Goal: Task Accomplishment & Management: Use online tool/utility

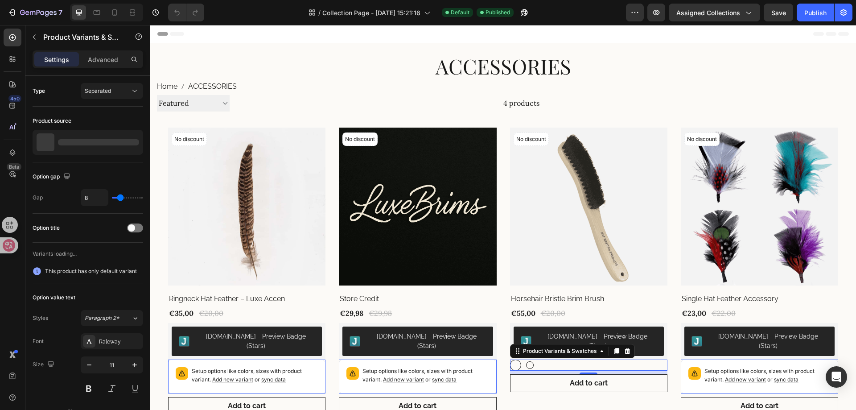
click at [528, 361] on div at bounding box center [530, 365] width 8 height 8
click at [524, 359] on input "Light Light" at bounding box center [524, 359] width 0 height 0
radio input "true"
click at [515, 361] on div at bounding box center [516, 365] width 8 height 8
click at [510, 359] on input "Dark Dark" at bounding box center [510, 359] width 0 height 0
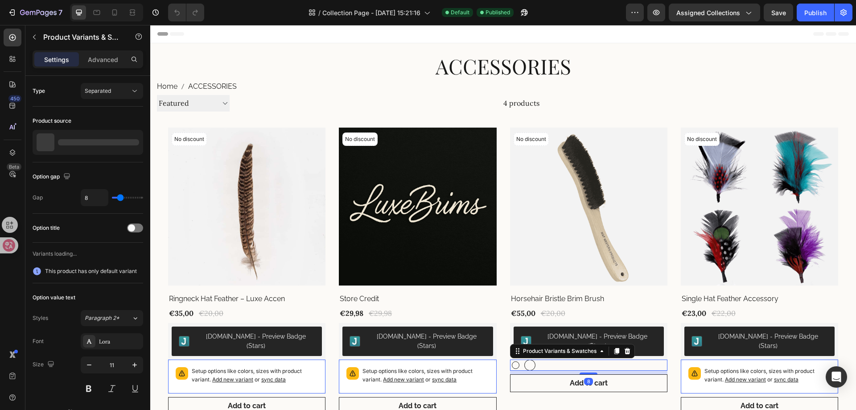
radio input "true"
click at [546, 359] on div "Dark Dark Light Light" at bounding box center [588, 364] width 157 height 11
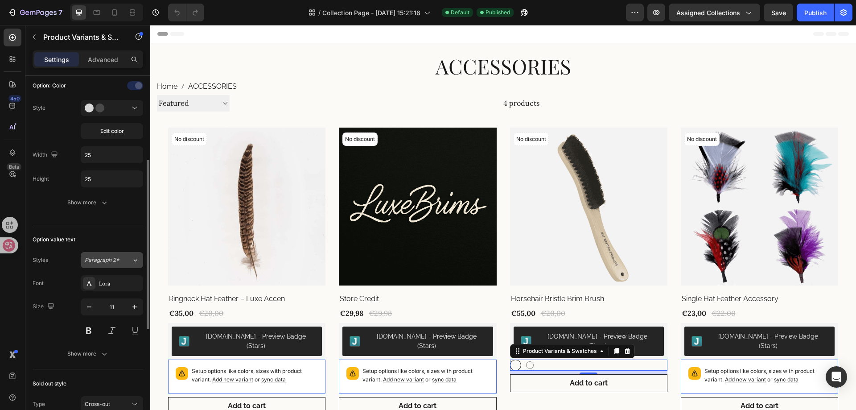
scroll to position [45, 0]
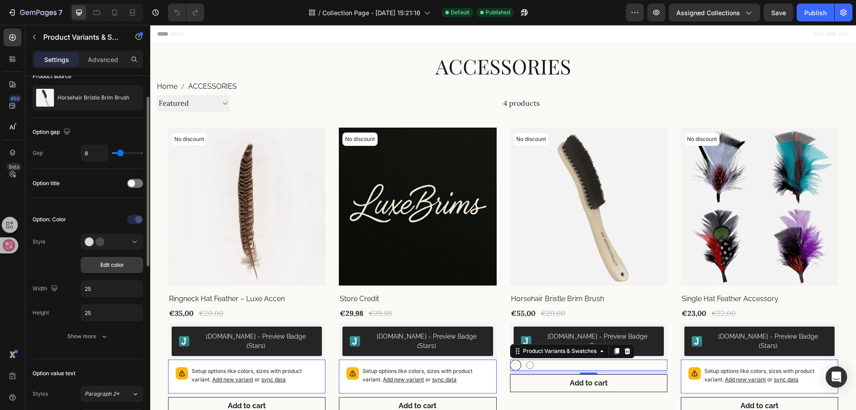
click at [111, 259] on button "Edit color" at bounding box center [112, 265] width 62 height 16
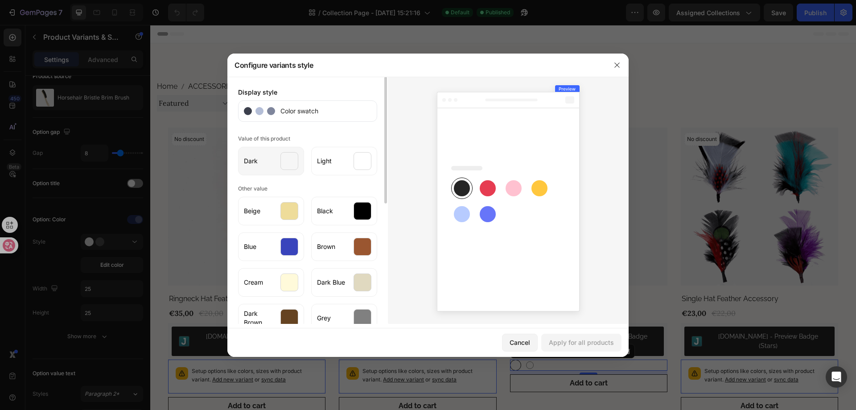
click at [289, 165] on div at bounding box center [289, 161] width 18 height 18
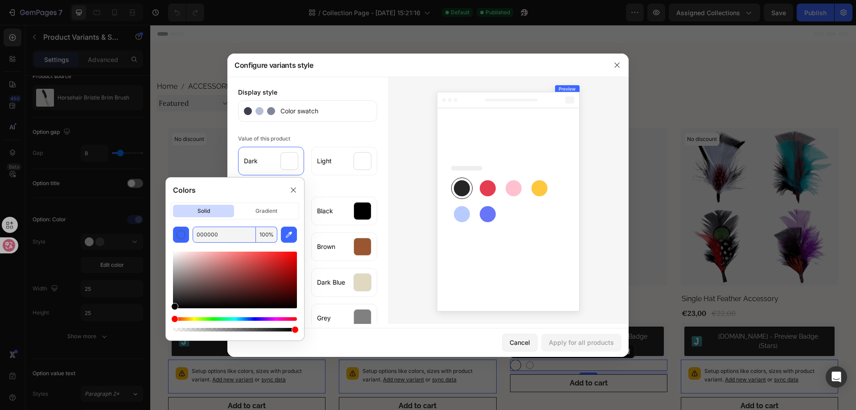
click at [208, 236] on input "000000" at bounding box center [224, 235] width 63 height 16
paste input "282525"
type input "282525"
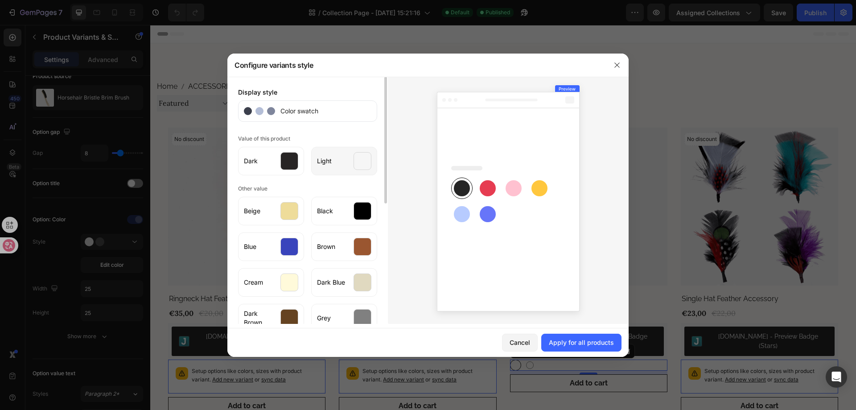
click at [351, 162] on div "Light" at bounding box center [344, 161] width 66 height 29
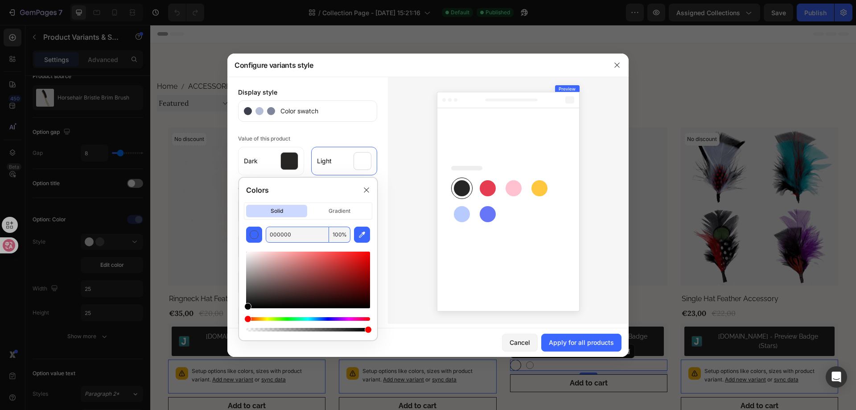
click at [299, 233] on input "000000" at bounding box center [297, 235] width 63 height 16
paste input "E5DCD"
type input "E5DCD0"
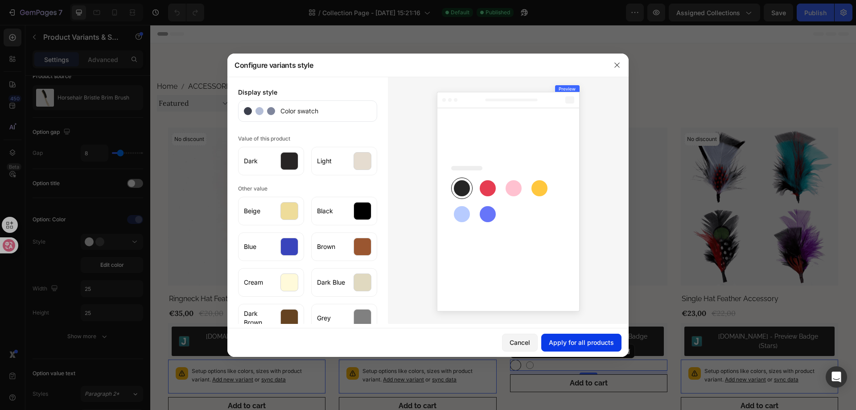
click at [566, 338] on button "Apply for all products" at bounding box center [581, 343] width 80 height 18
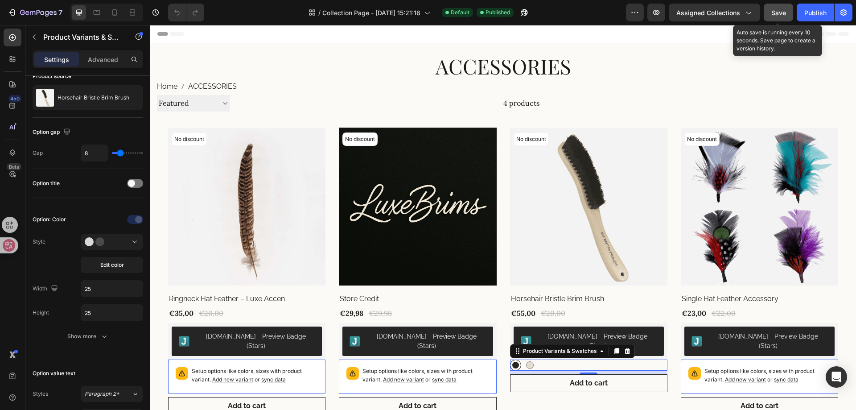
click at [783, 11] on span "Save" at bounding box center [778, 13] width 15 height 8
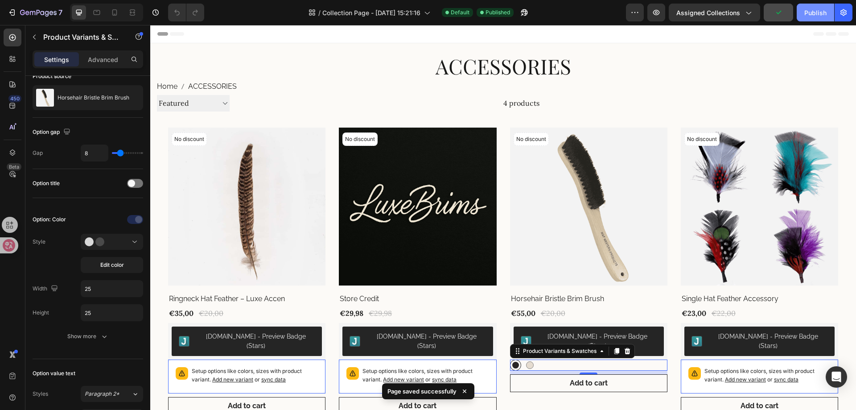
click at [808, 19] on button "Publish" at bounding box center [815, 13] width 37 height 18
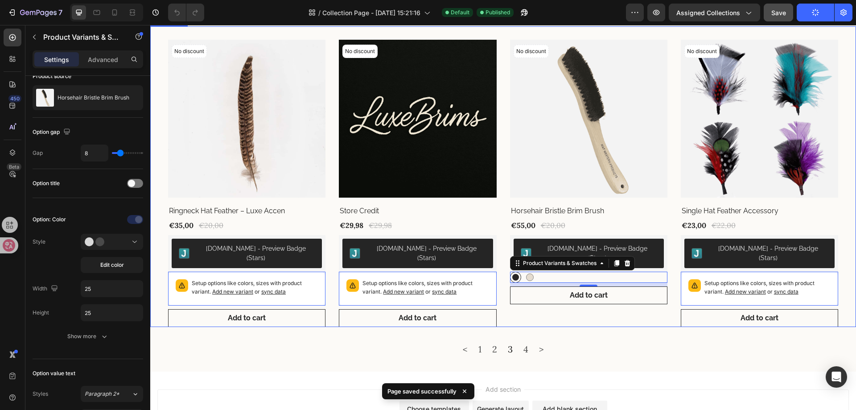
scroll to position [89, 0]
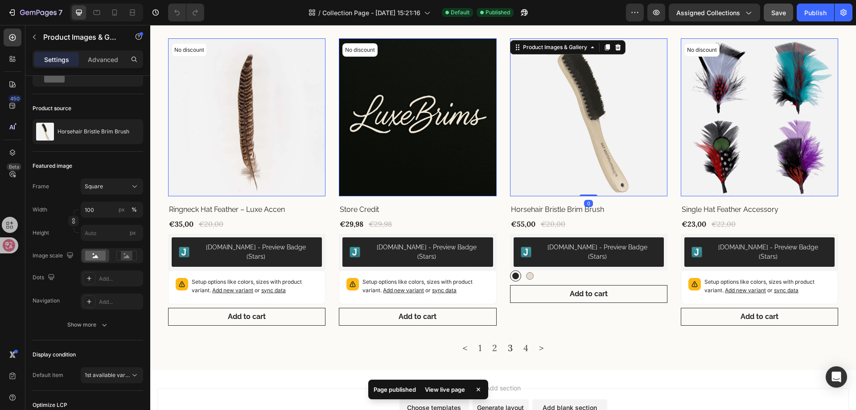
click at [563, 161] on img at bounding box center [588, 116] width 157 height 157
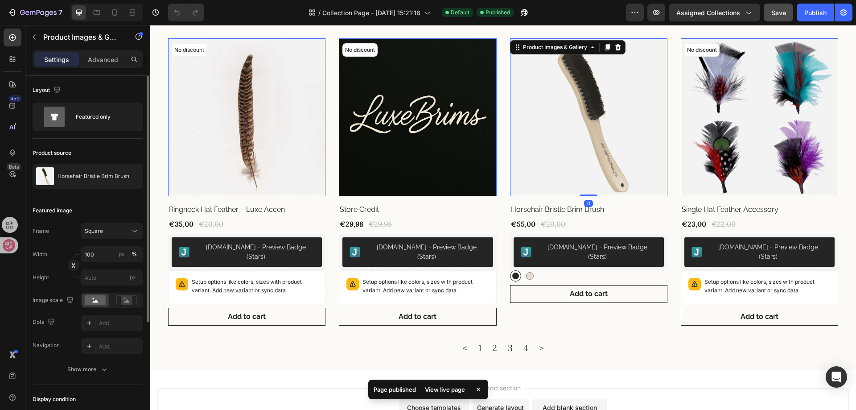
click at [563, 160] on img at bounding box center [588, 116] width 157 height 157
click at [563, 161] on img at bounding box center [588, 116] width 157 height 157
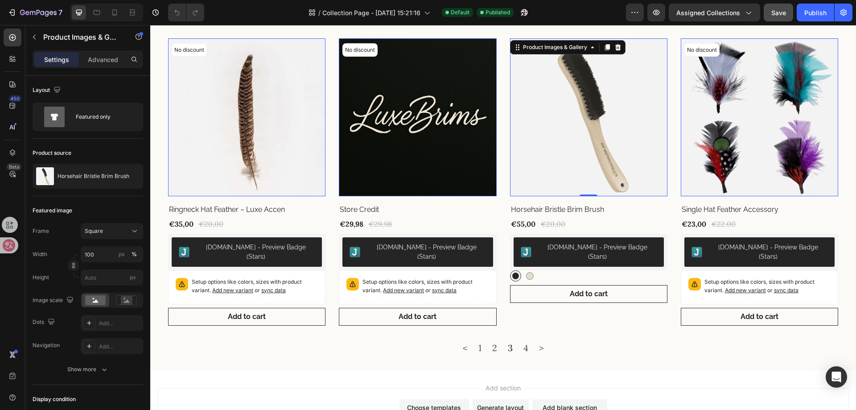
click at [563, 161] on img at bounding box center [588, 116] width 157 height 157
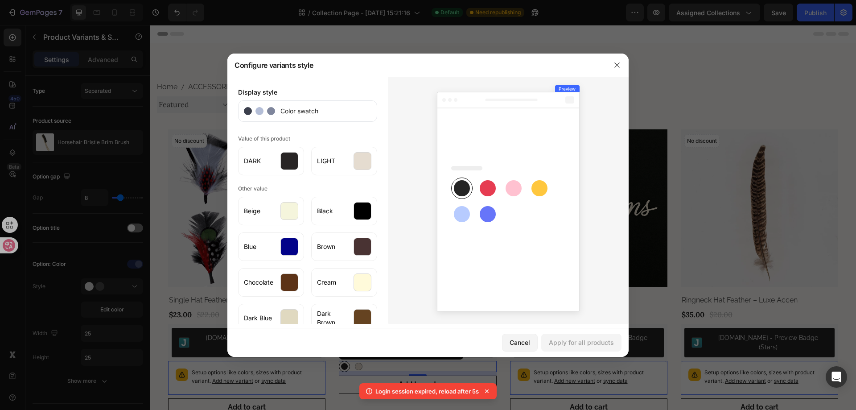
scroll to position [134, 0]
